Goal: Use online tool/utility: Utilize a website feature to perform a specific function

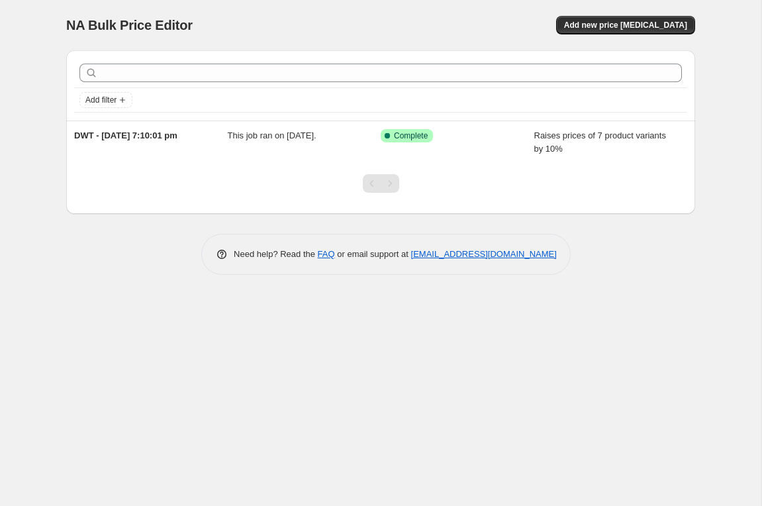
click at [723, 155] on div "NA Bulk Price Editor. This page is ready NA Bulk Price Editor Add new price [ME…" at bounding box center [381, 253] width 762 height 506
click at [412, 17] on div "Add new price [MEDICAL_DATA]" at bounding box center [537, 25] width 316 height 19
click at [415, 329] on div "NA Bulk Price Editor. This page is ready NA Bulk Price Editor Add new price [ME…" at bounding box center [381, 253] width 762 height 506
click at [431, 16] on div "Add new price [MEDICAL_DATA]" at bounding box center [537, 25] width 316 height 19
click at [655, 19] on button "Add new price [MEDICAL_DATA]" at bounding box center [625, 25] width 139 height 19
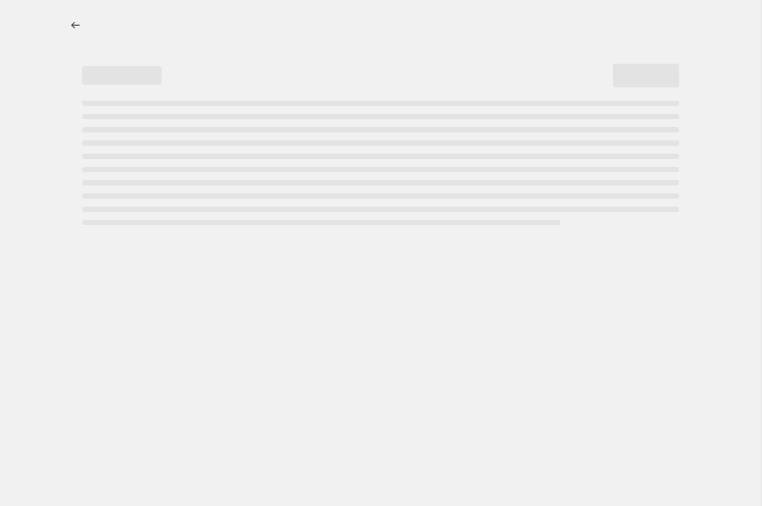
select select "percentage"
